Goal: Task Accomplishment & Management: Manage account settings

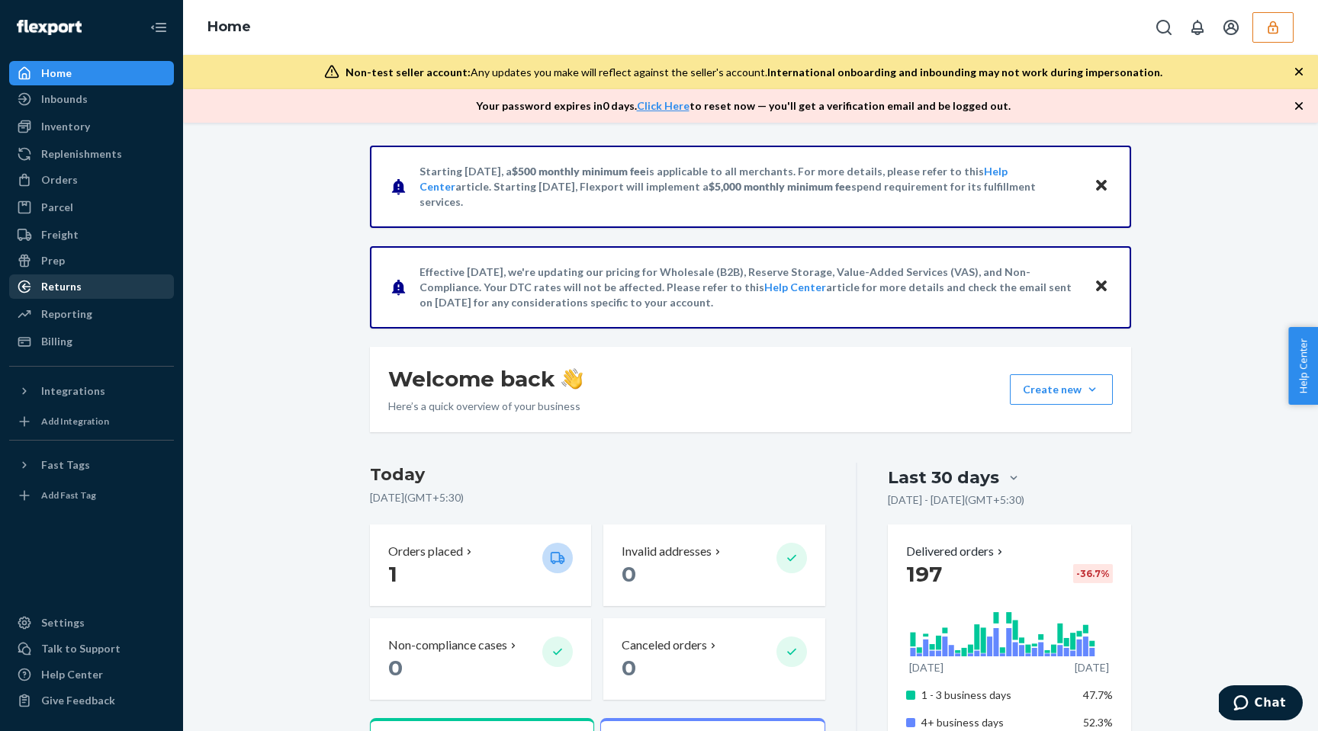
click at [90, 278] on div "Returns" at bounding box center [92, 286] width 162 height 21
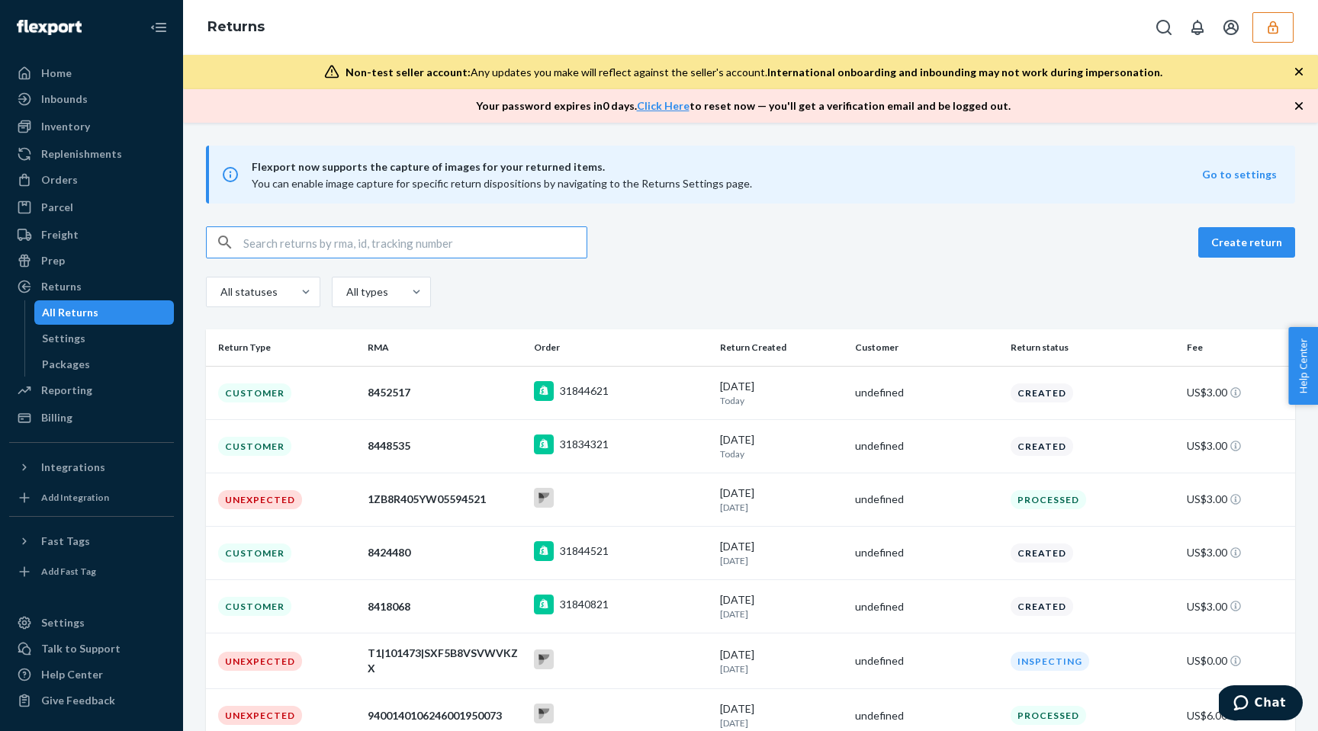
click at [1276, 23] on icon "button" at bounding box center [1272, 27] width 15 height 15
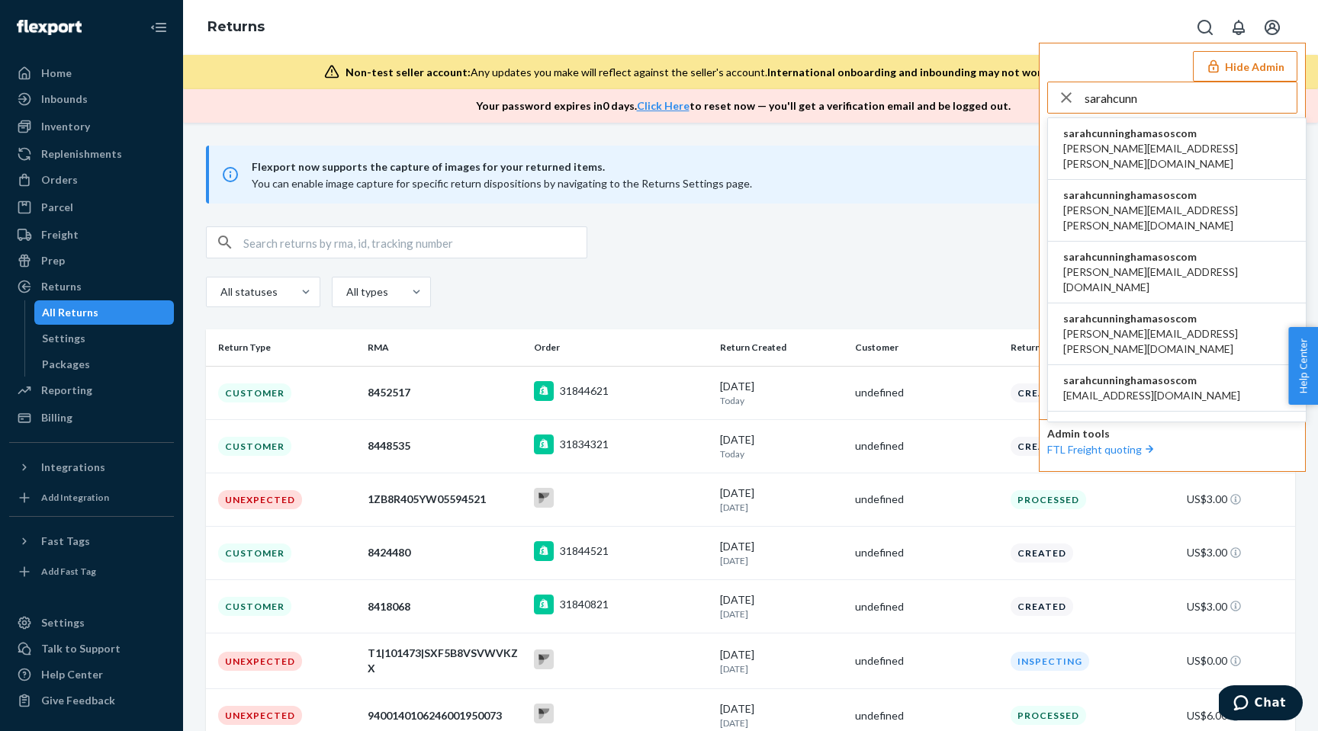
type input "sarahcunn"
click at [1152, 140] on span "sarahcunninghamasoscom" at bounding box center [1176, 133] width 227 height 15
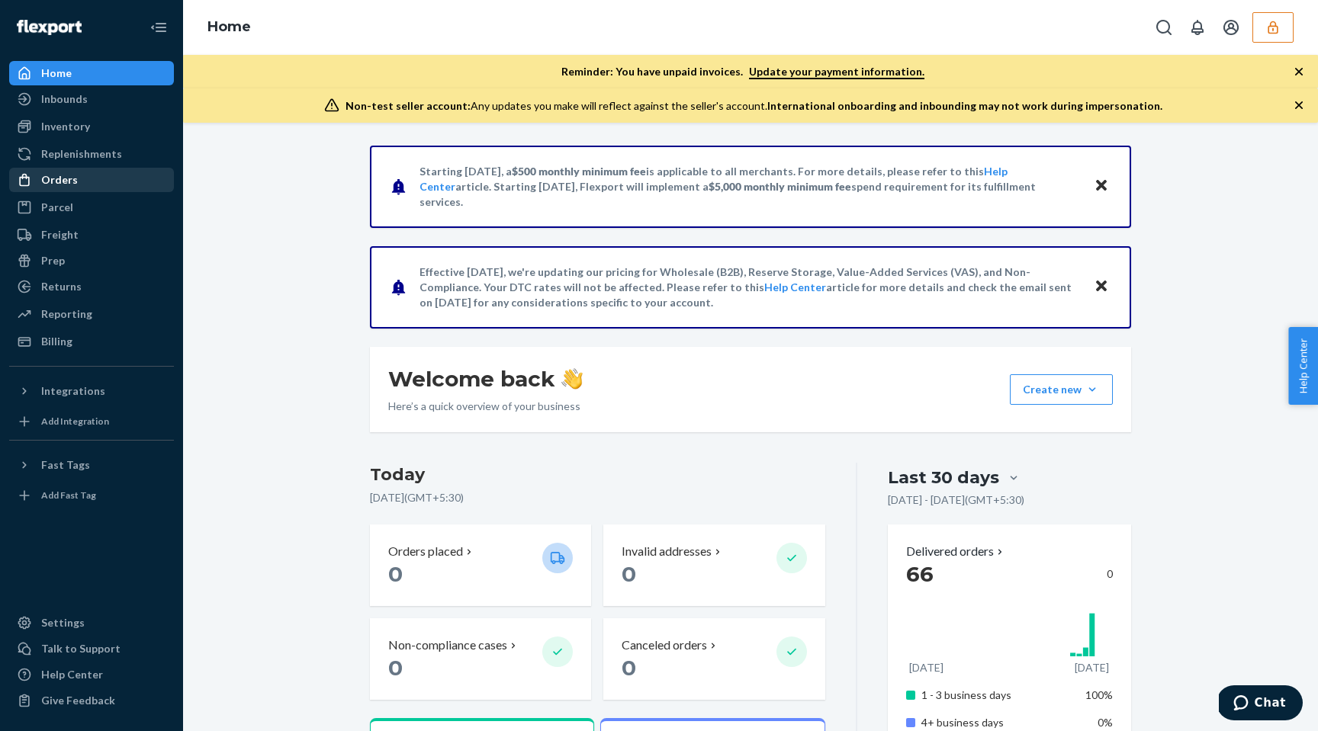
click at [76, 181] on div "Orders" at bounding box center [92, 179] width 162 height 21
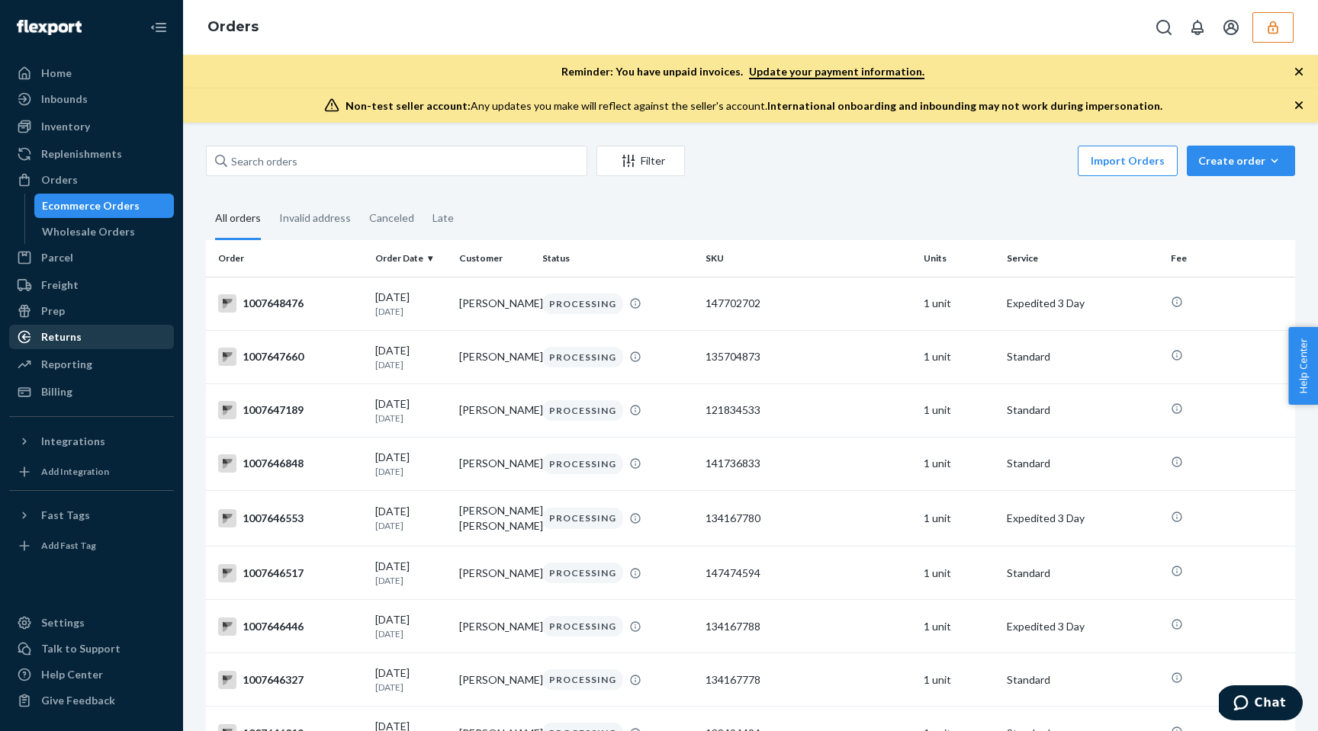
click at [90, 335] on div "Returns" at bounding box center [92, 336] width 162 height 21
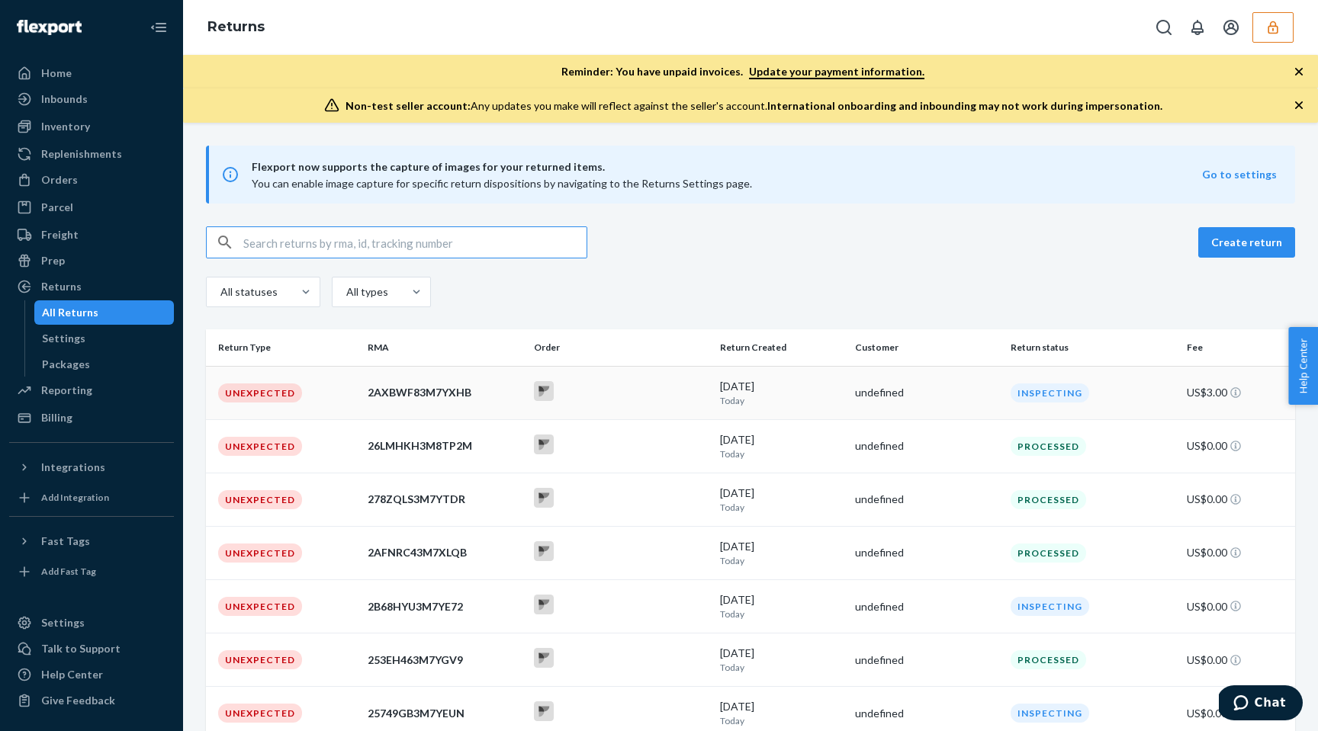
click at [352, 403] on td "Unexpected" at bounding box center [284, 392] width 156 height 53
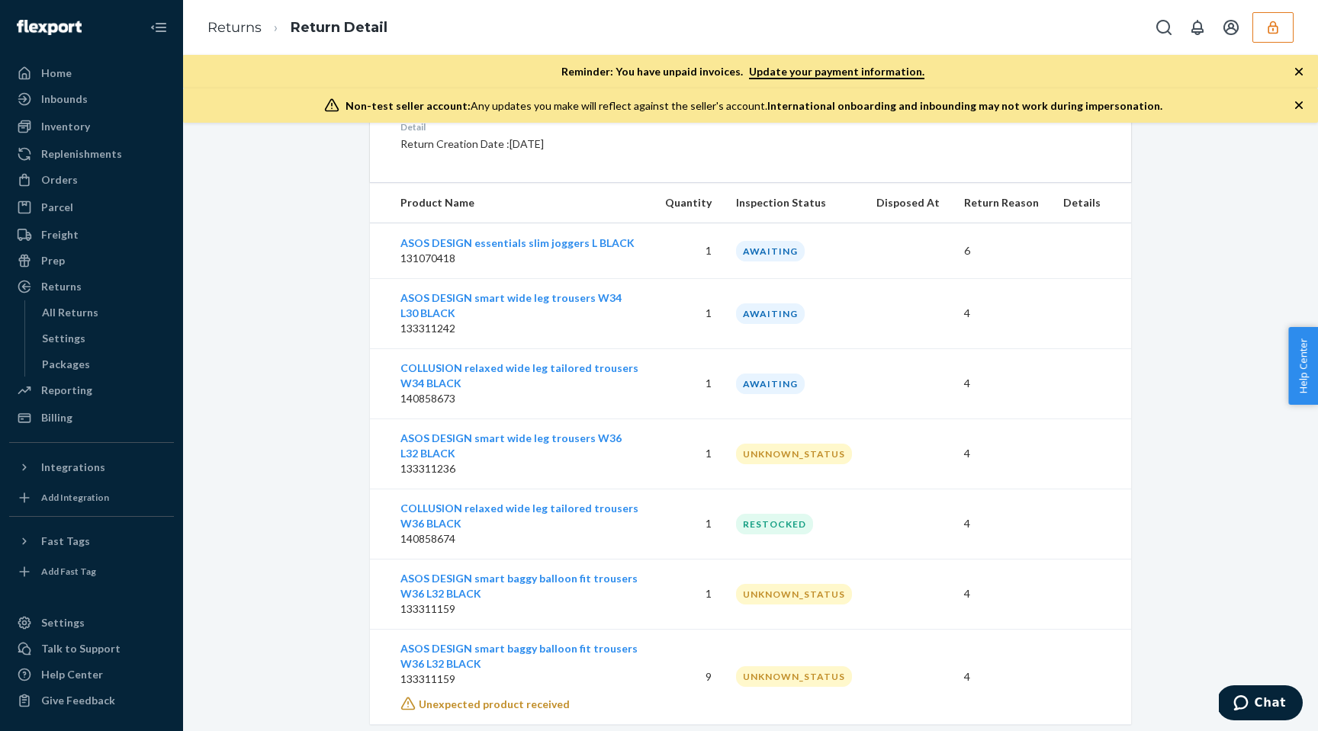
scroll to position [457, 0]
